Goal: Find specific page/section: Find specific page/section

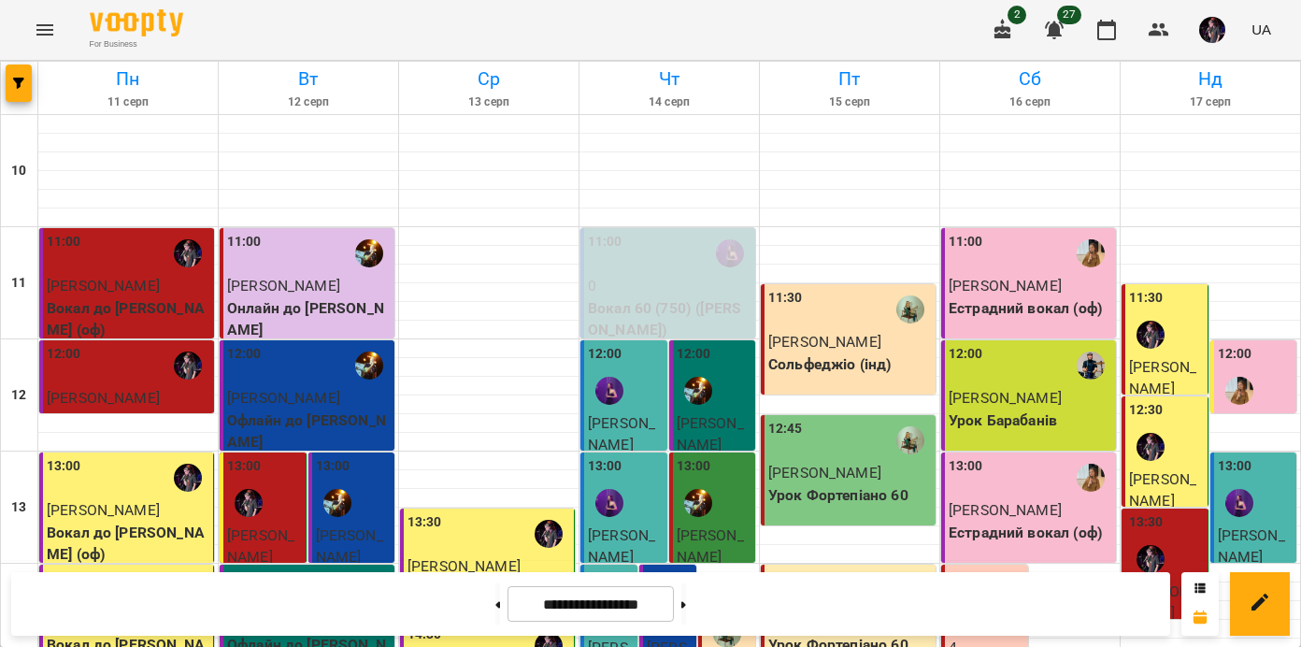
scroll to position [517, 0]
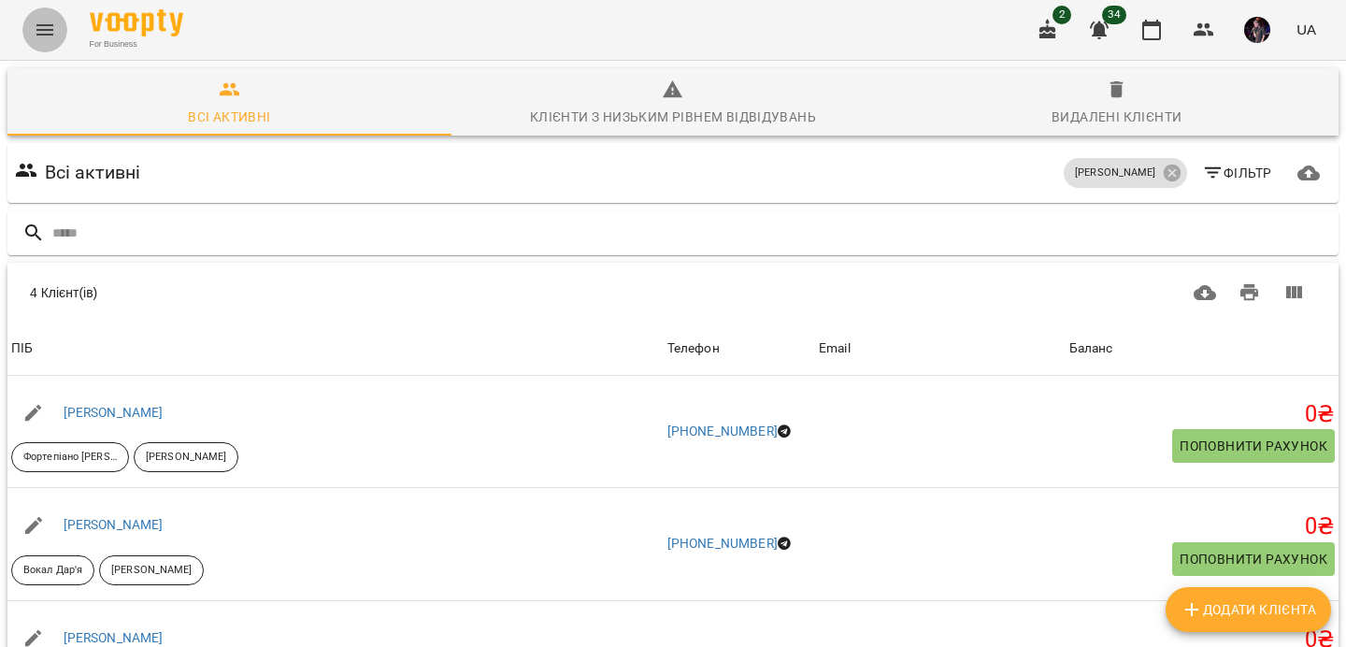
click at [35, 26] on icon "Menu" at bounding box center [45, 30] width 22 height 22
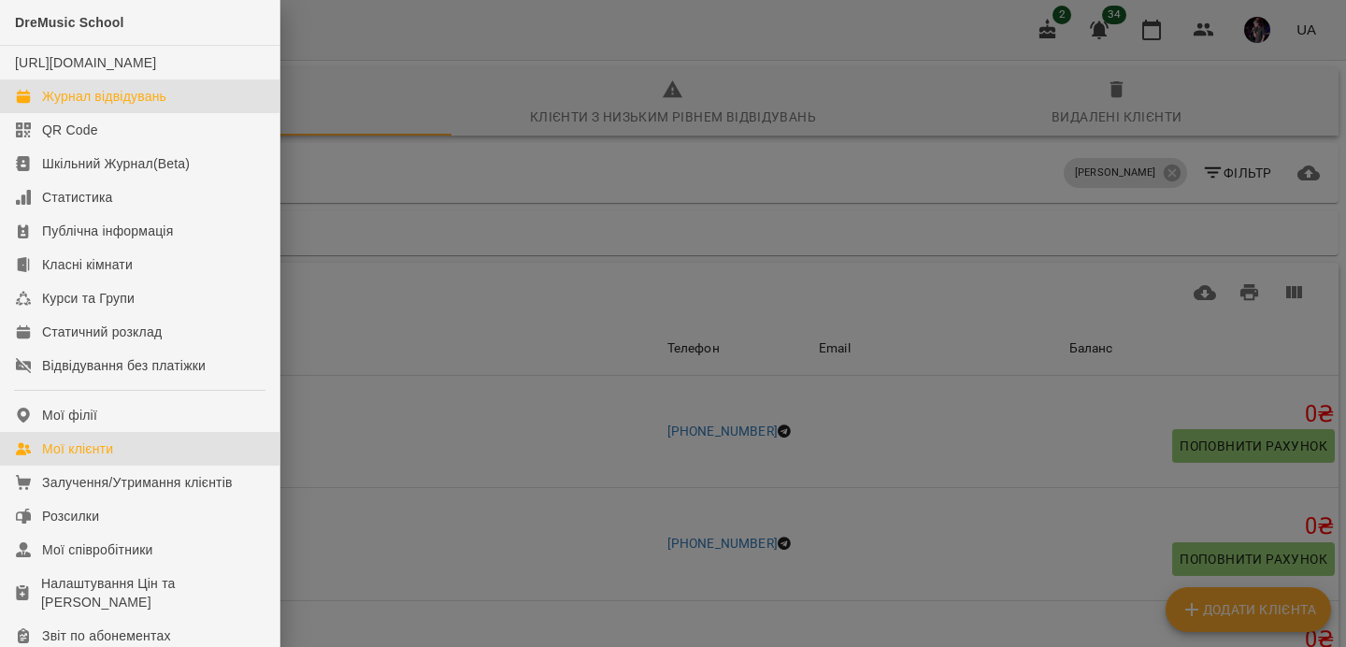
click at [135, 106] on div "Журнал відвідувань" at bounding box center [104, 96] width 124 height 19
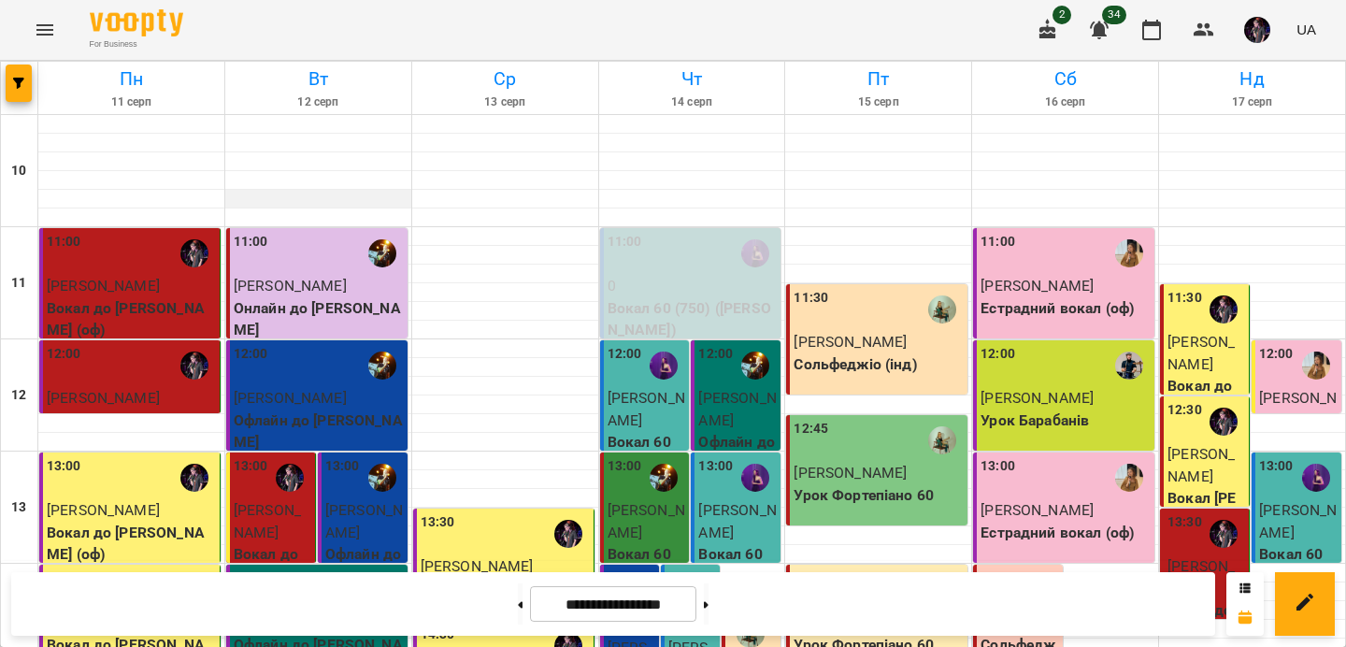
scroll to position [492, 0]
click at [709, 609] on button at bounding box center [706, 603] width 5 height 41
type input "**********"
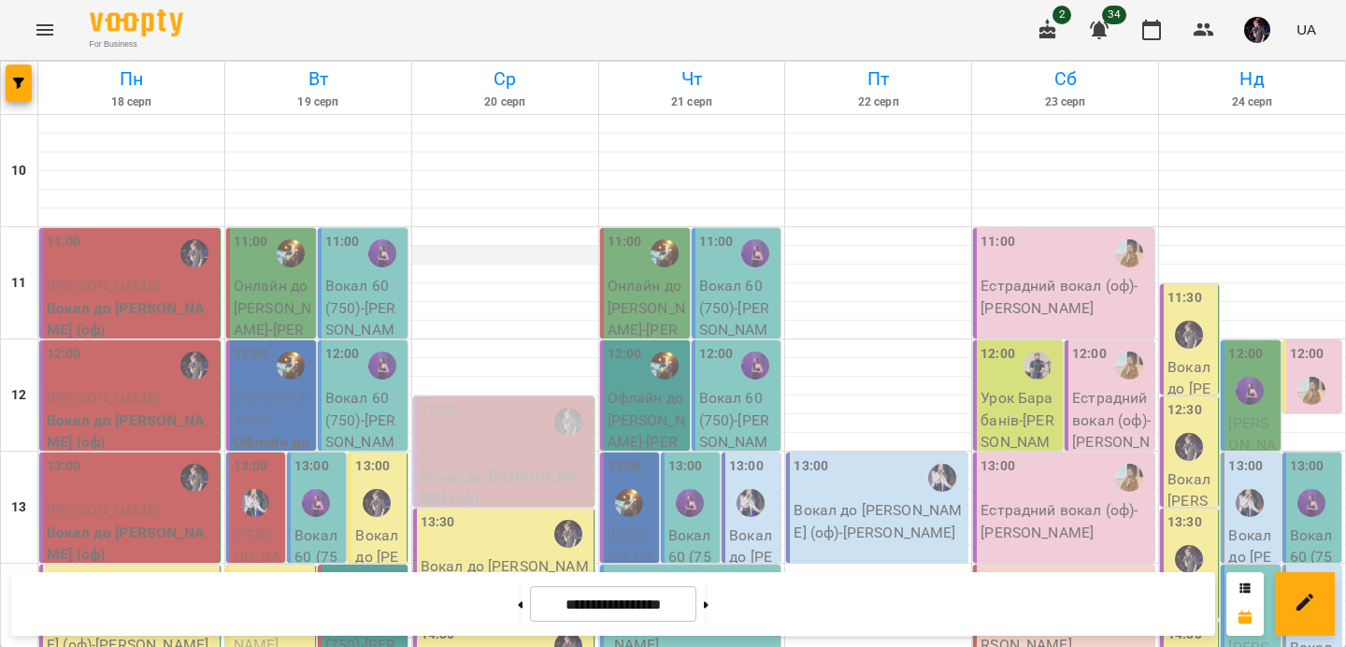
scroll to position [64, 0]
